Goal: Transaction & Acquisition: Purchase product/service

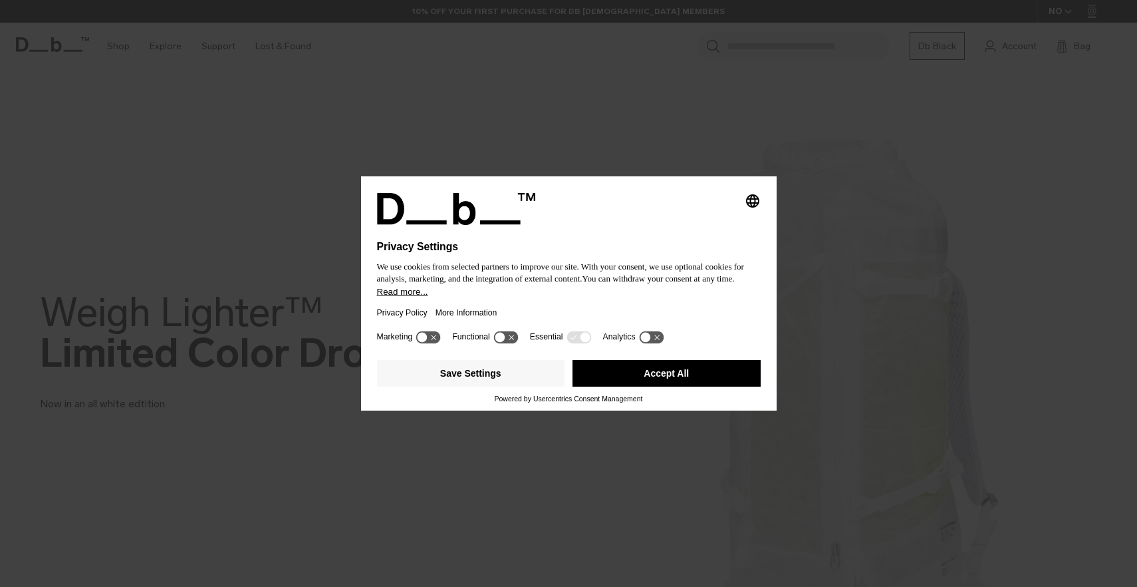
click at [659, 341] on icon at bounding box center [651, 337] width 25 height 13
click at [589, 340] on icon at bounding box center [585, 338] width 10 height 10
click at [587, 341] on icon at bounding box center [585, 338] width 10 height 10
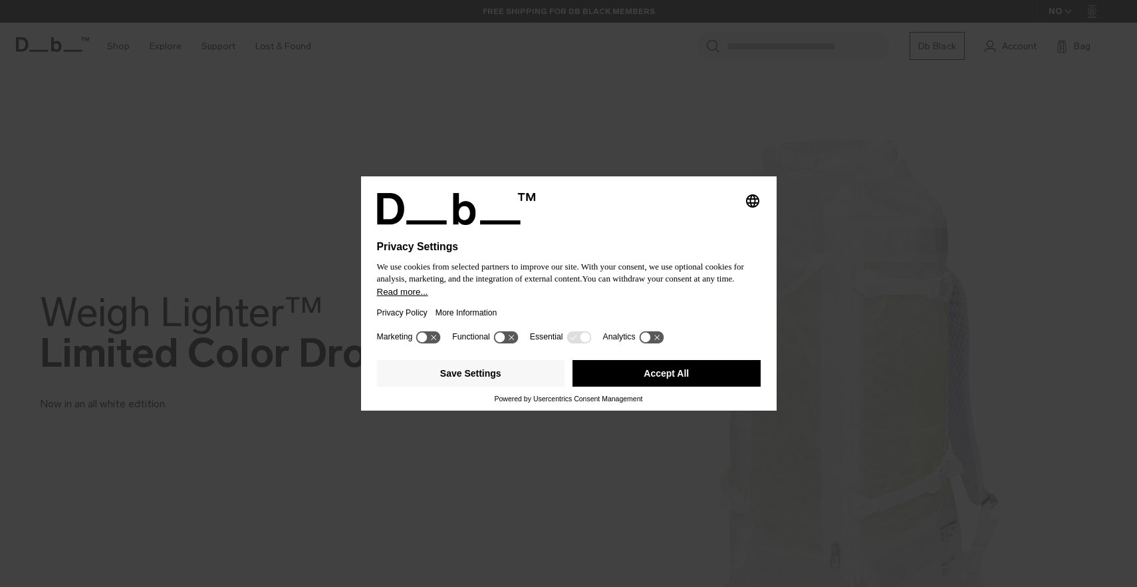
click at [579, 342] on icon at bounding box center [579, 337] width 25 height 13
click at [515, 375] on button "Save Settings" at bounding box center [471, 373] width 188 height 27
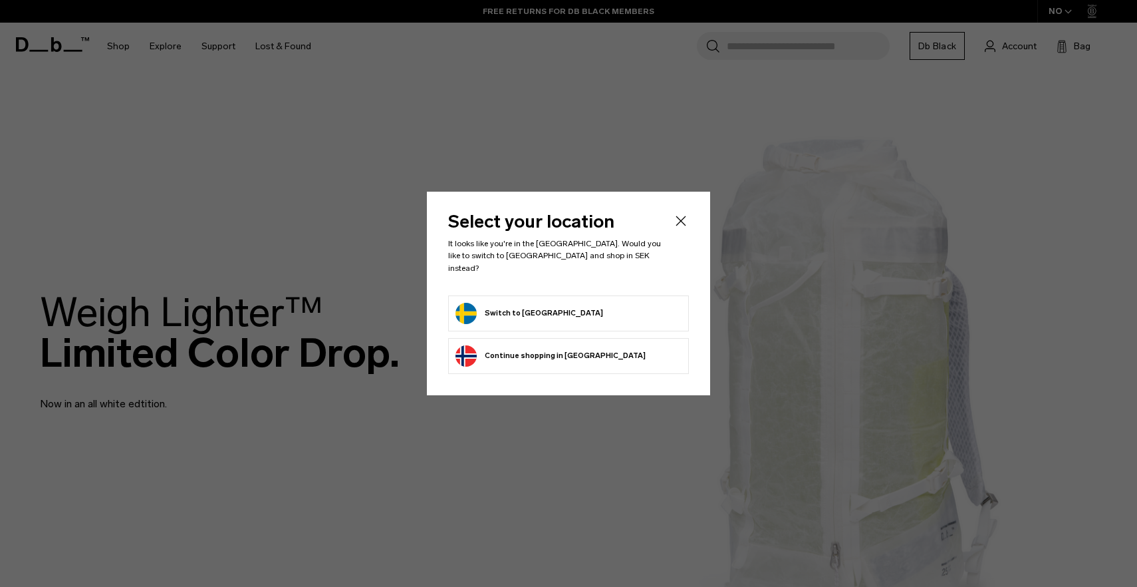
click at [688, 215] on div "Select your location It looks like you're in the Sweden. Would you like to swit…" at bounding box center [568, 293] width 283 height 203
click at [684, 222] on icon "Close" at bounding box center [681, 221] width 16 height 16
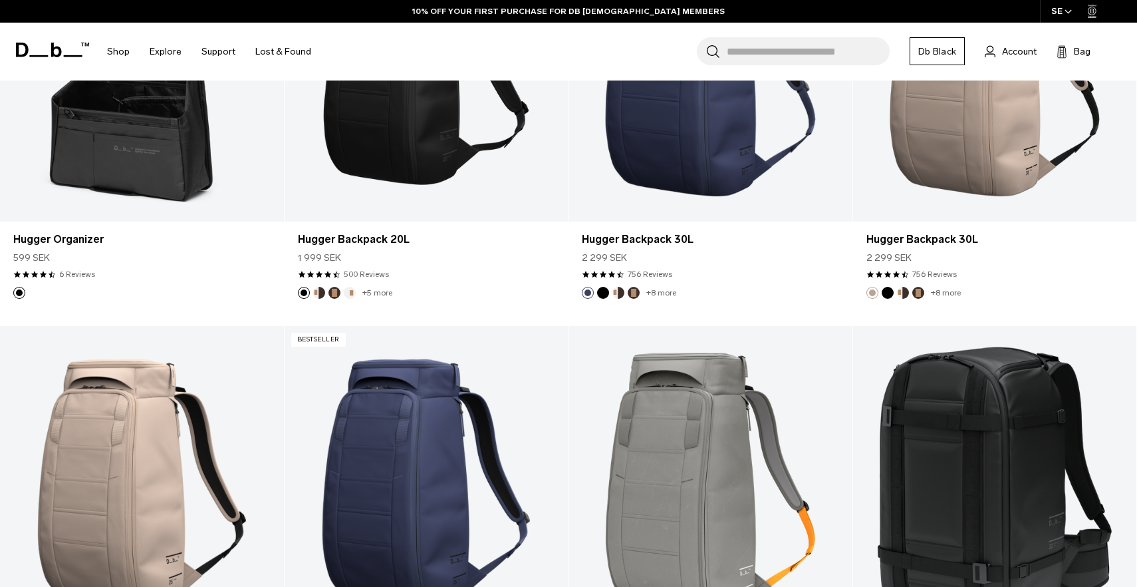
scroll to position [833, 0]
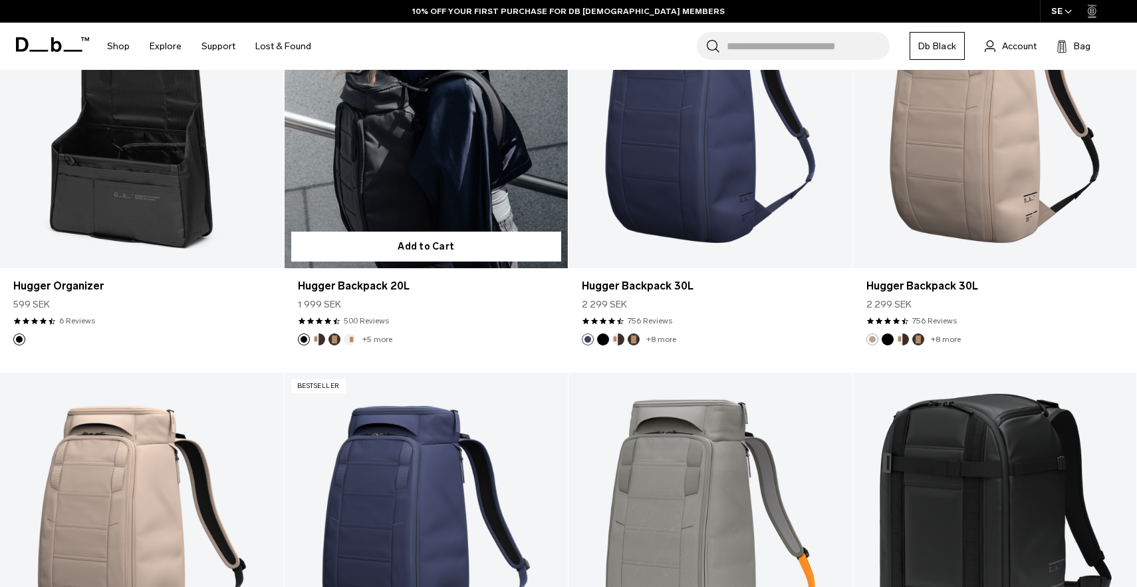
click at [434, 199] on link "Hugger Backpack 20L" at bounding box center [427, 110] width 284 height 315
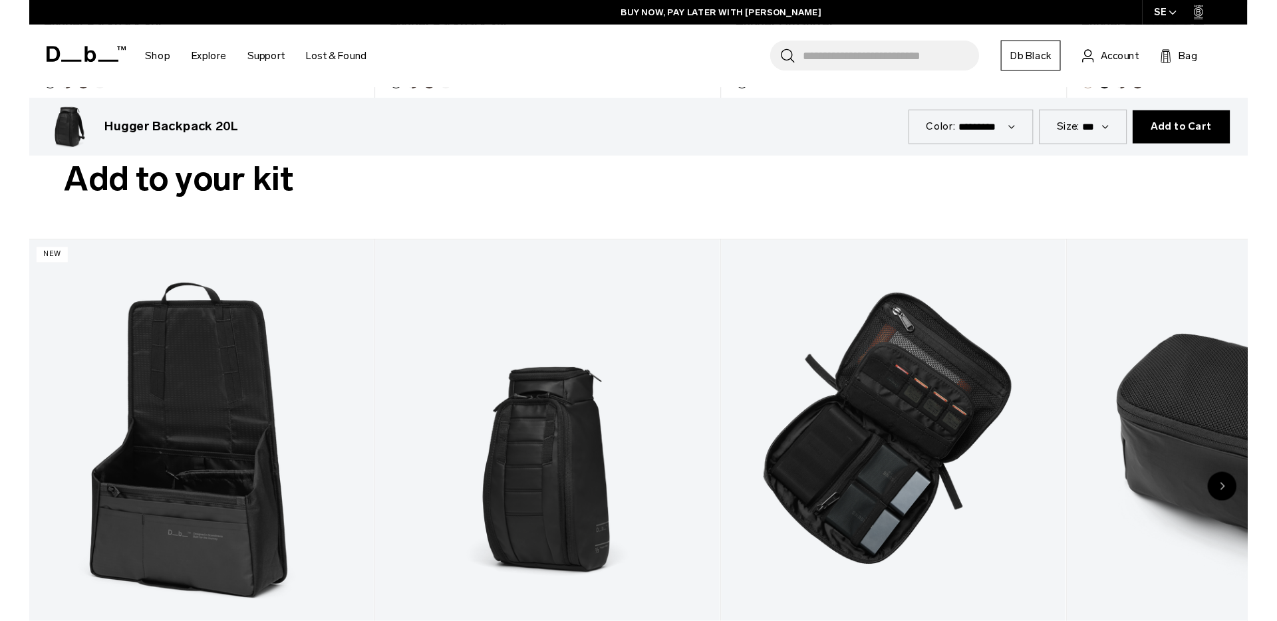
scroll to position [3687, 0]
